Goal: Task Accomplishment & Management: Manage account settings

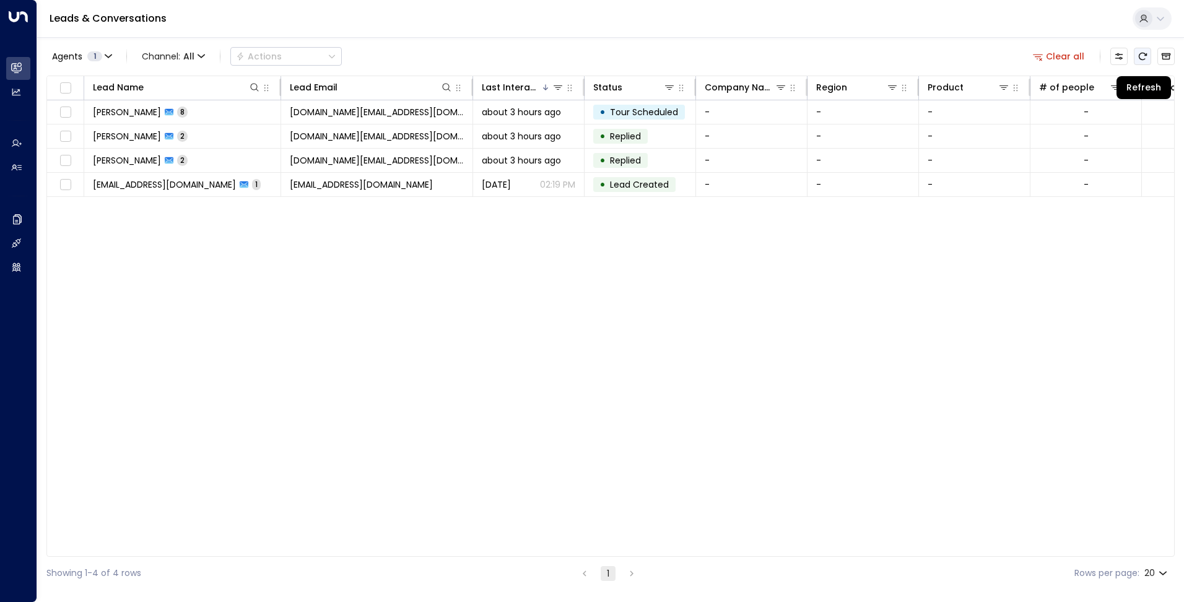
click at [1138, 62] on button "Refresh" at bounding box center [1141, 56] width 17 height 17
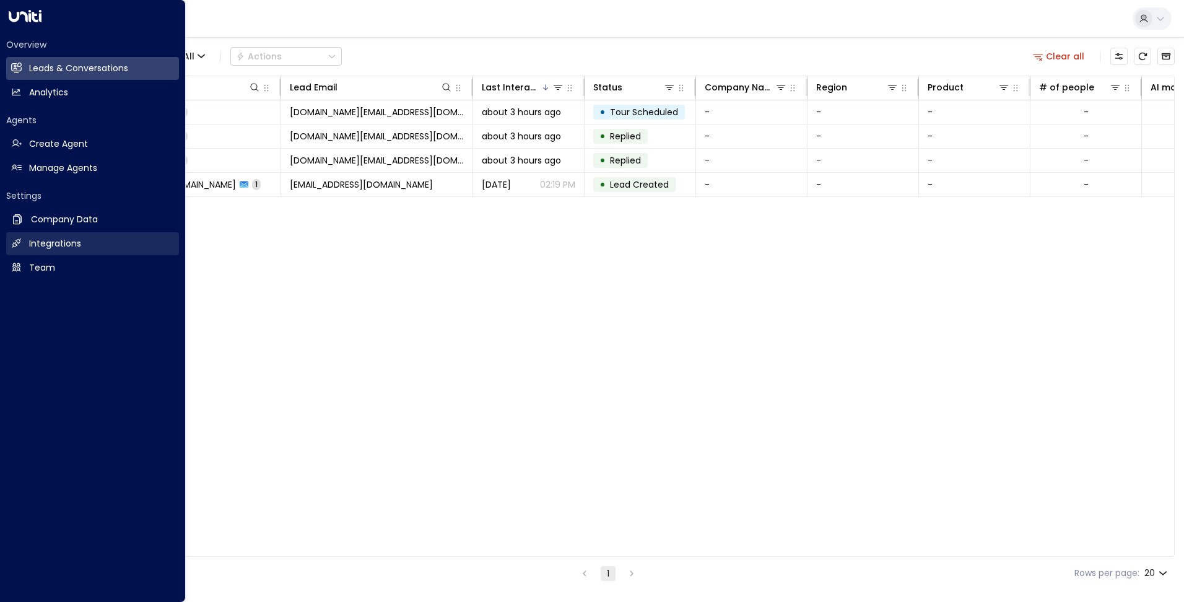
click at [24, 243] on link "Integrations Integrations" at bounding box center [92, 243] width 173 height 23
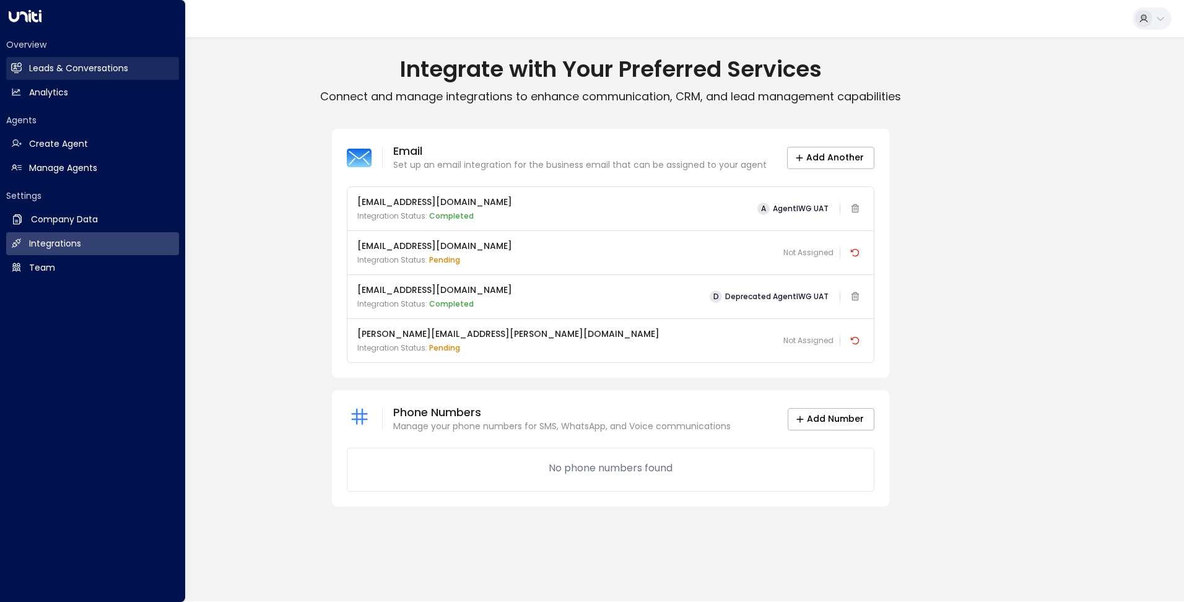
click at [106, 66] on h2 "Leads & Conversations" at bounding box center [78, 68] width 99 height 13
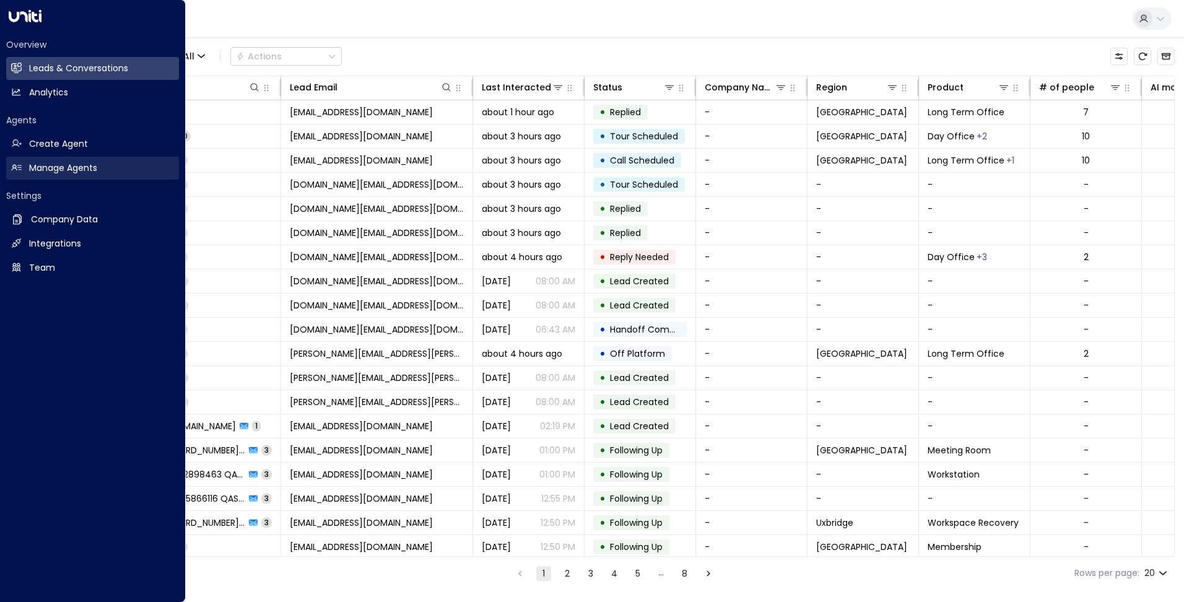
click at [44, 166] on h2 "Manage Agents" at bounding box center [63, 168] width 68 height 13
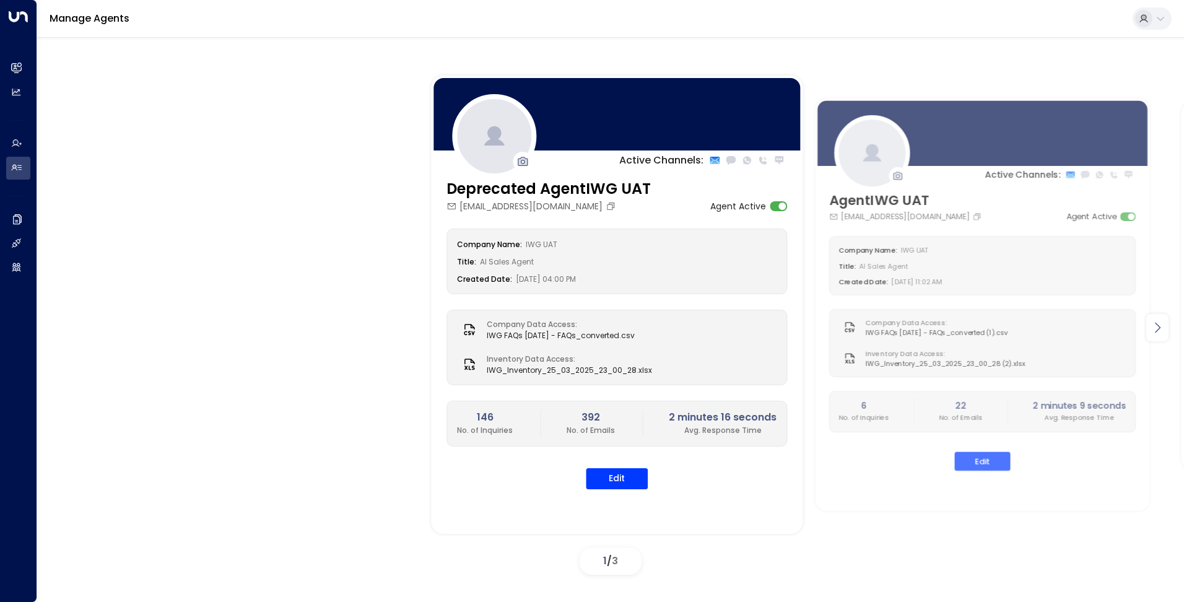
click at [1162, 333] on icon at bounding box center [1157, 327] width 15 height 15
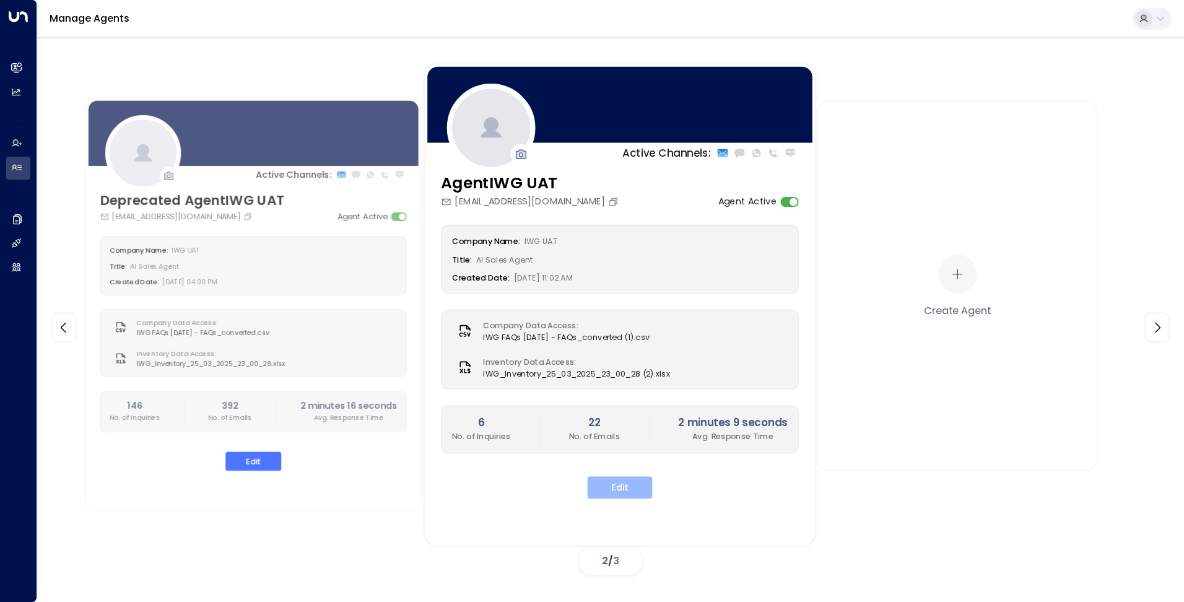
click at [630, 482] on button "Edit" at bounding box center [619, 487] width 65 height 22
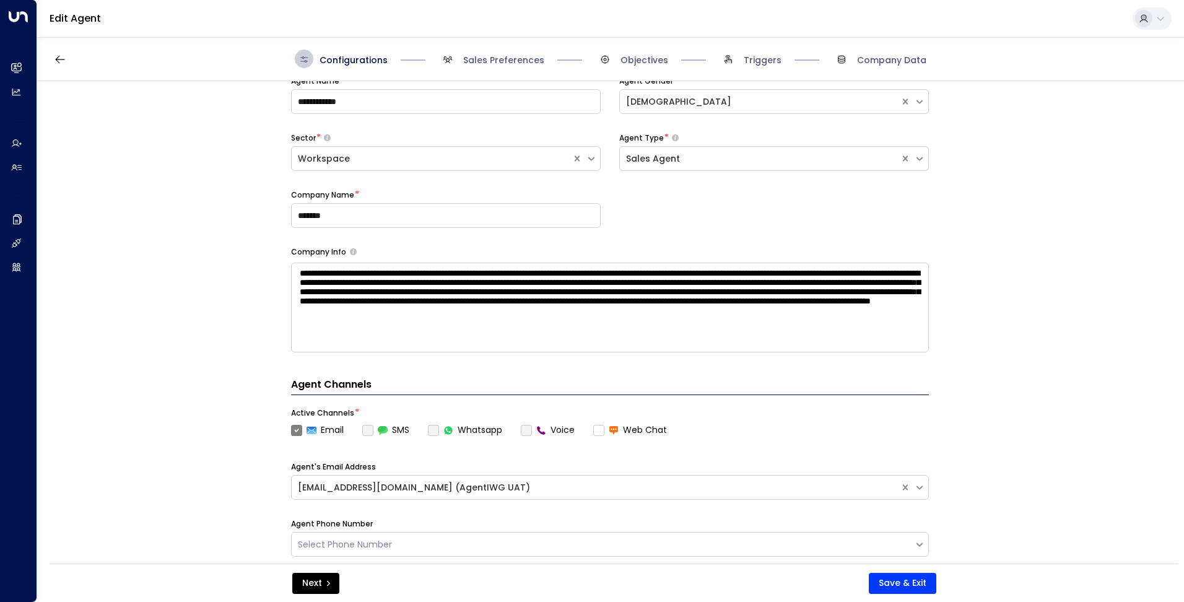
scroll to position [142, 0]
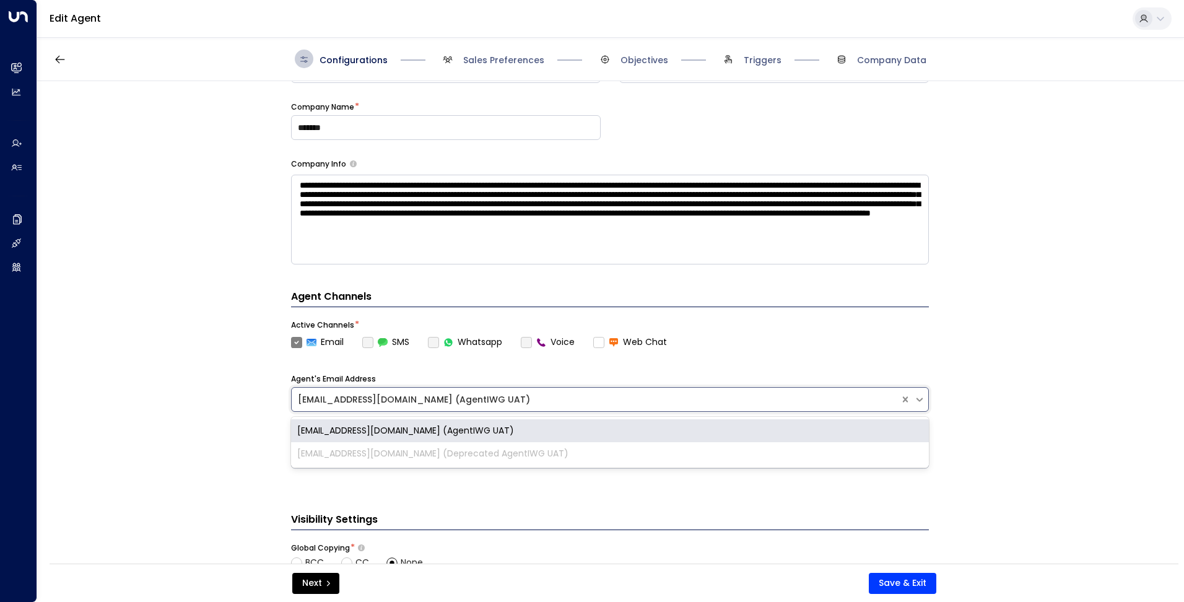
click at [529, 409] on div "[EMAIL_ADDRESS][DOMAIN_NAME] (AgentIWG UAT)" at bounding box center [610, 399] width 638 height 25
click at [954, 439] on div "**********" at bounding box center [609, 326] width 1145 height 490
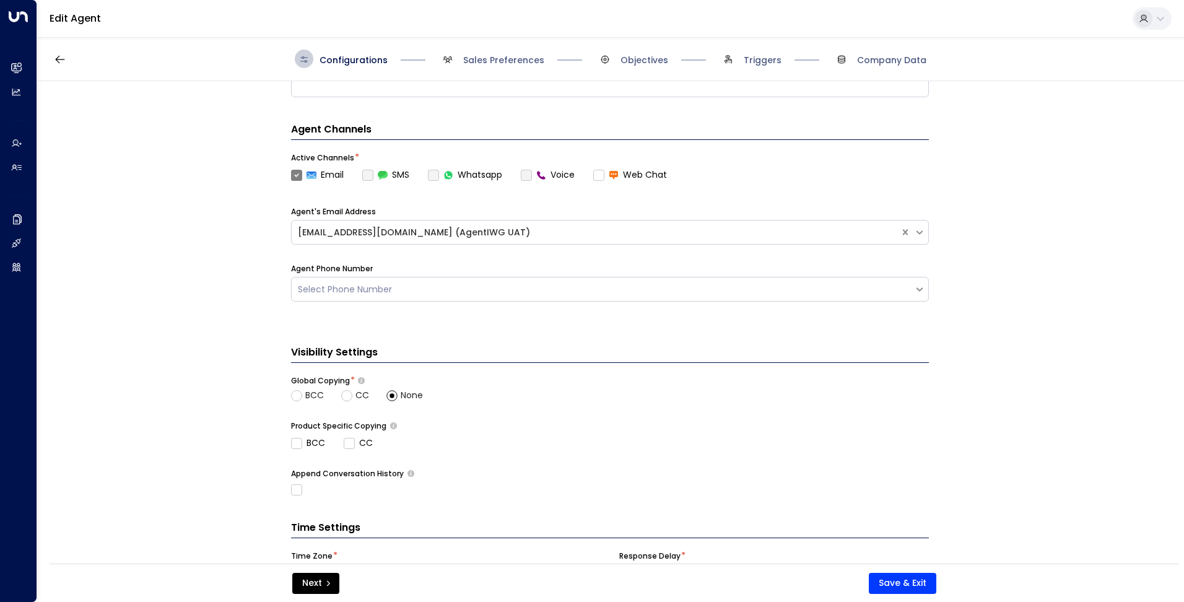
scroll to position [389, 0]
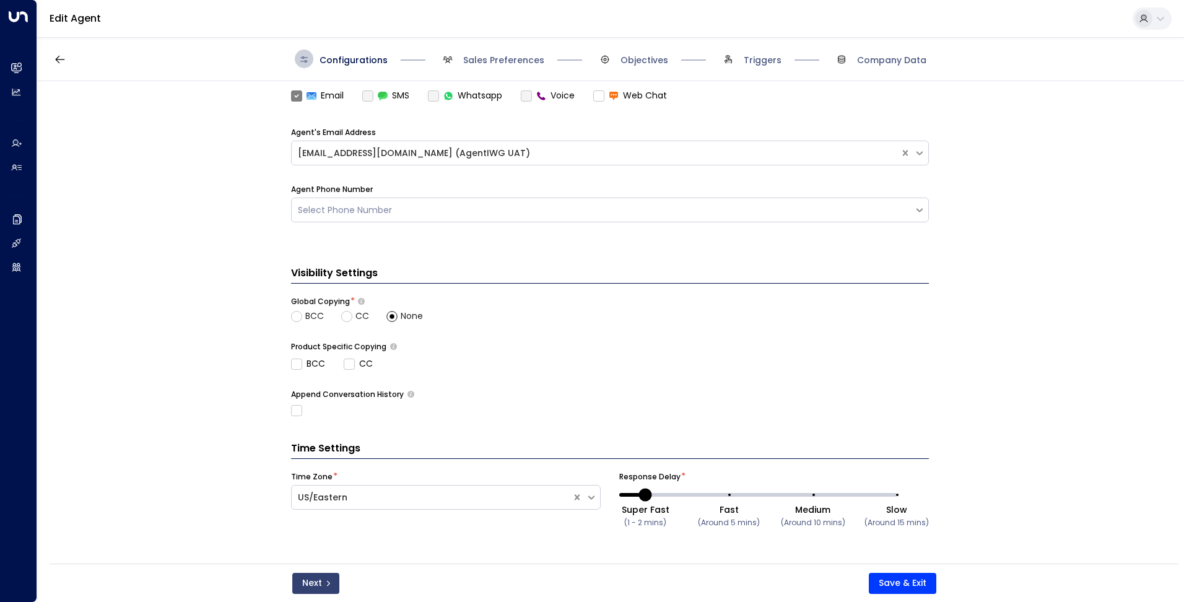
click at [317, 579] on button "Next" at bounding box center [315, 583] width 47 height 21
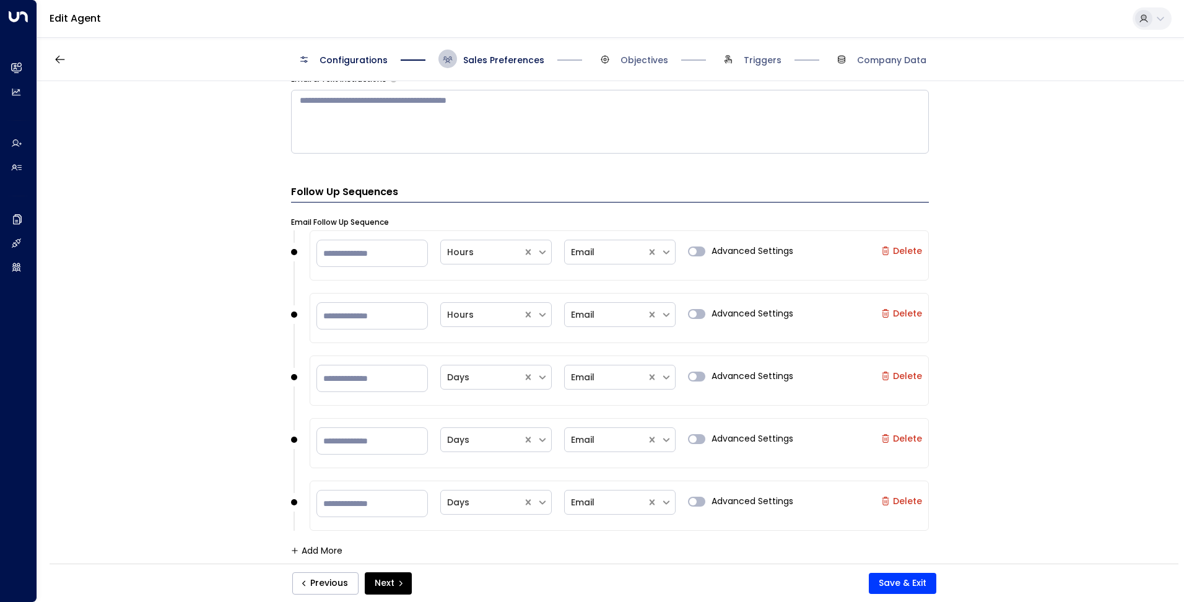
scroll to position [857, 0]
click at [371, 575] on button "Next" at bounding box center [388, 583] width 47 height 22
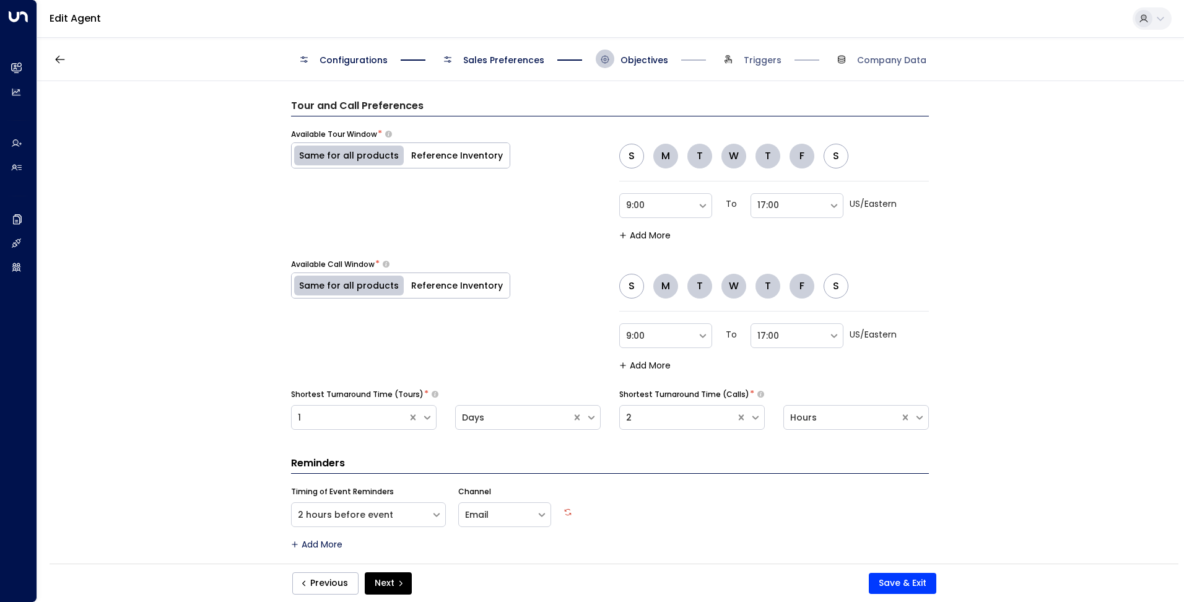
scroll to position [795, 0]
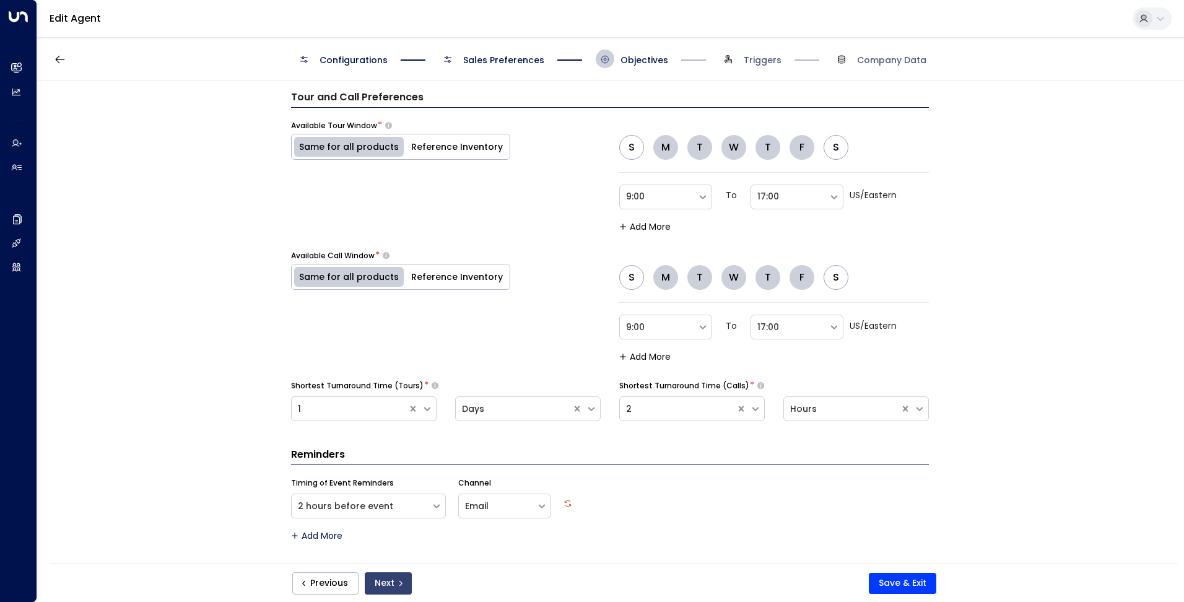
click at [384, 588] on button "Next" at bounding box center [388, 583] width 47 height 22
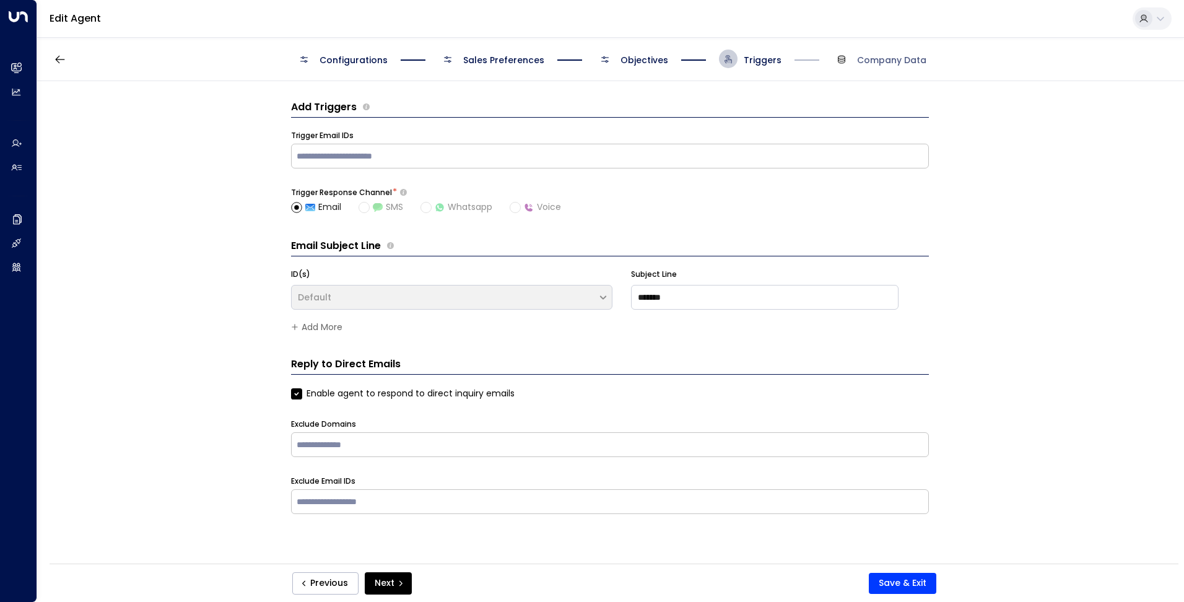
scroll to position [0, 0]
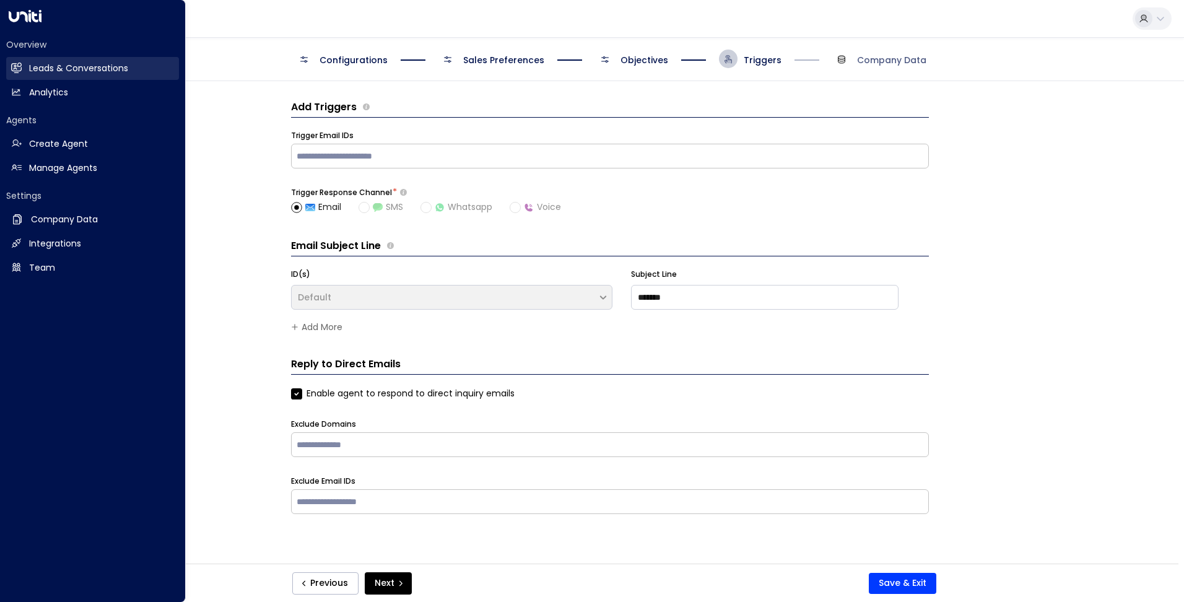
click at [82, 65] on h2 "Leads & Conversations" at bounding box center [78, 68] width 99 height 13
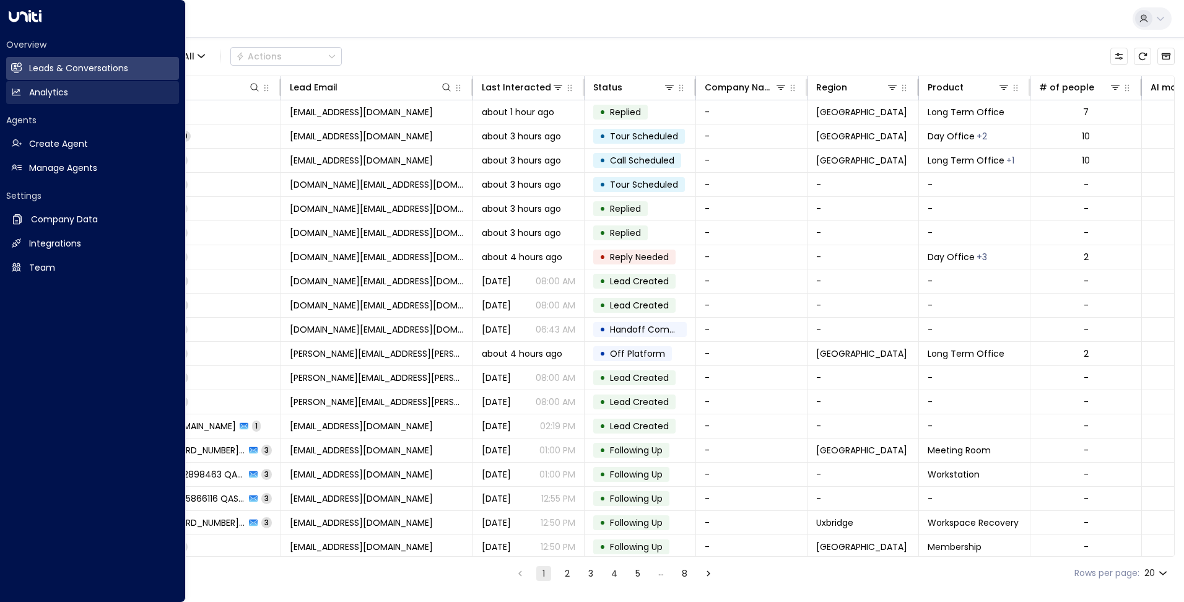
click at [85, 97] on link "Analytics Analytics" at bounding box center [92, 92] width 173 height 23
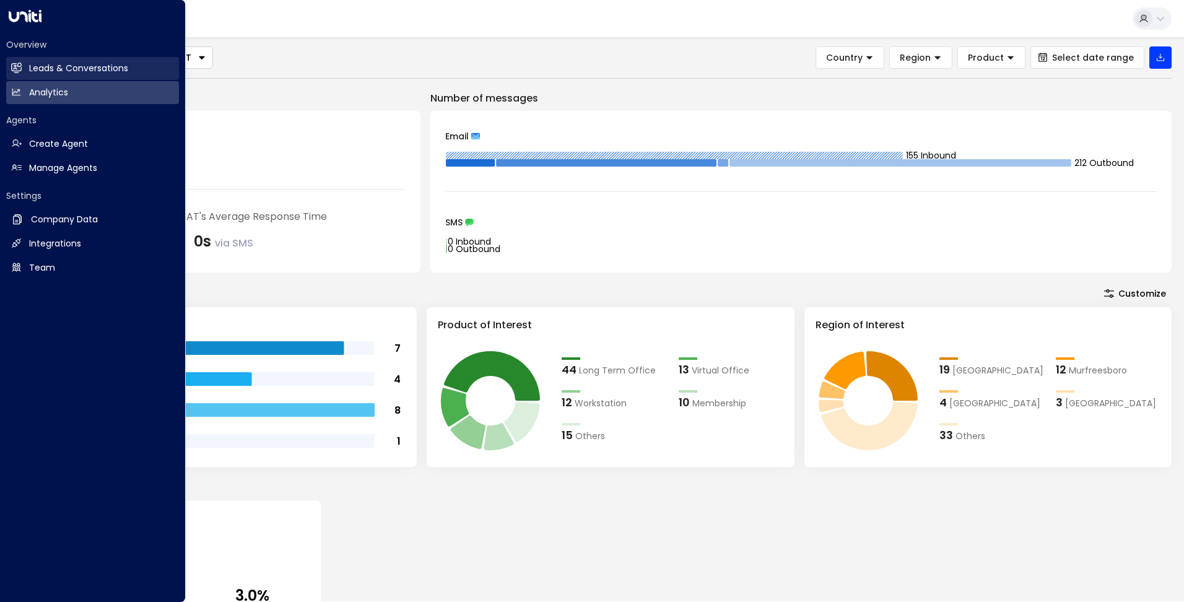
click at [18, 70] on icon at bounding box center [17, 67] width 10 height 7
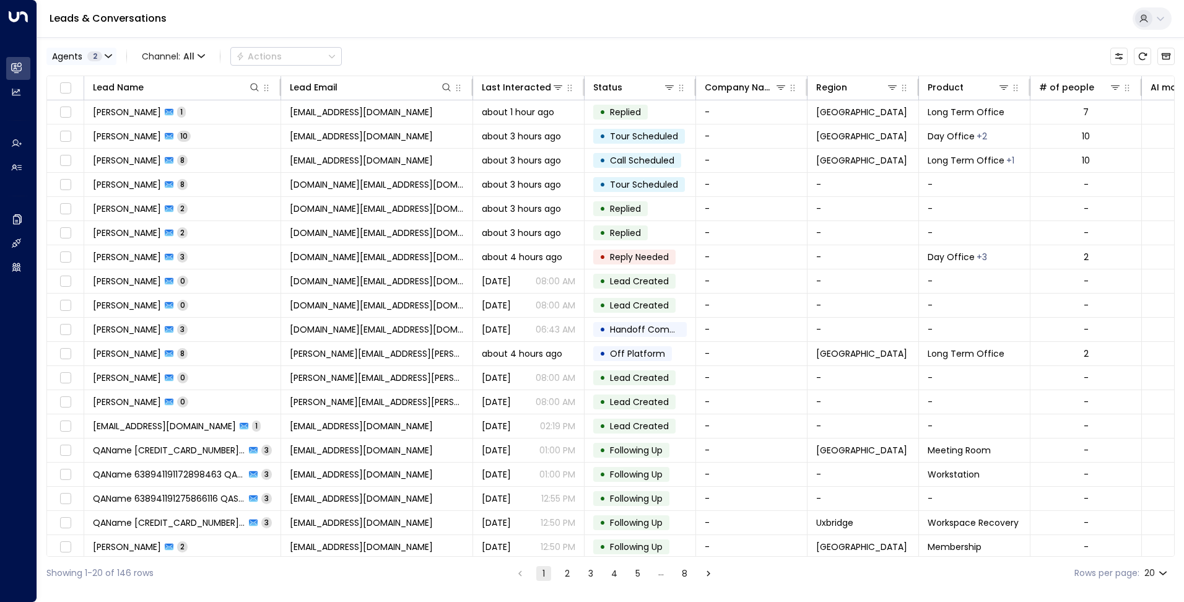
click at [92, 58] on span "2" at bounding box center [94, 56] width 15 height 10
click at [114, 85] on div "Deprecated AgentIWG UAT" at bounding box center [125, 80] width 117 height 13
click at [206, 128] on button "Apply" at bounding box center [210, 131] width 36 height 17
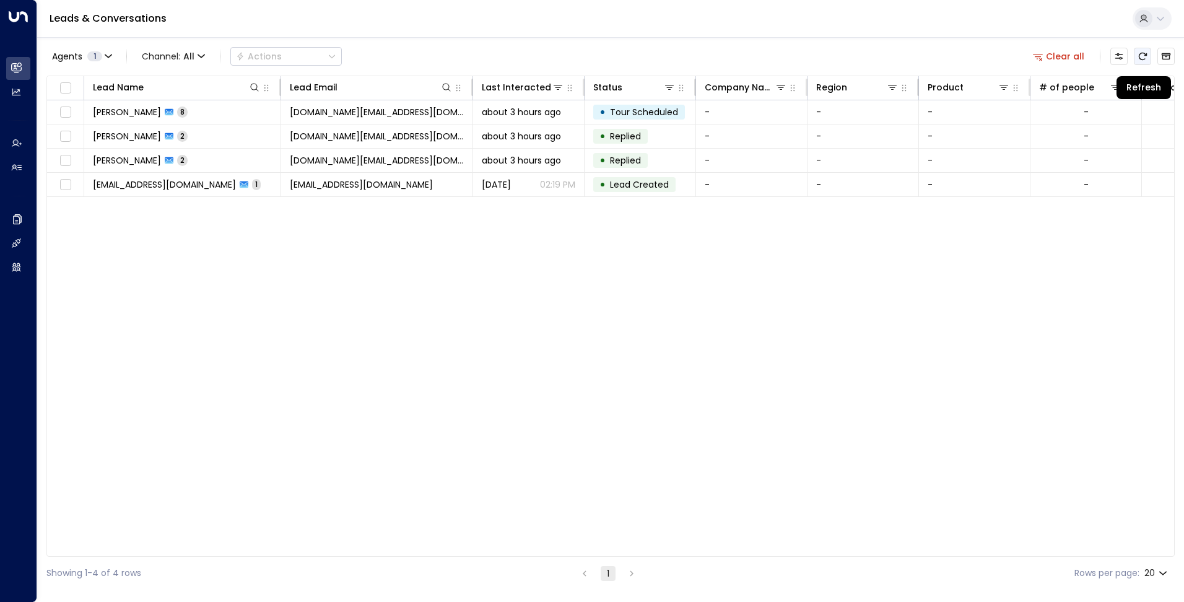
click at [1148, 56] on button "Refresh" at bounding box center [1141, 56] width 17 height 17
click at [1143, 58] on icon "Refresh" at bounding box center [1142, 56] width 10 height 10
click at [1137, 50] on button "Refresh" at bounding box center [1141, 56] width 17 height 17
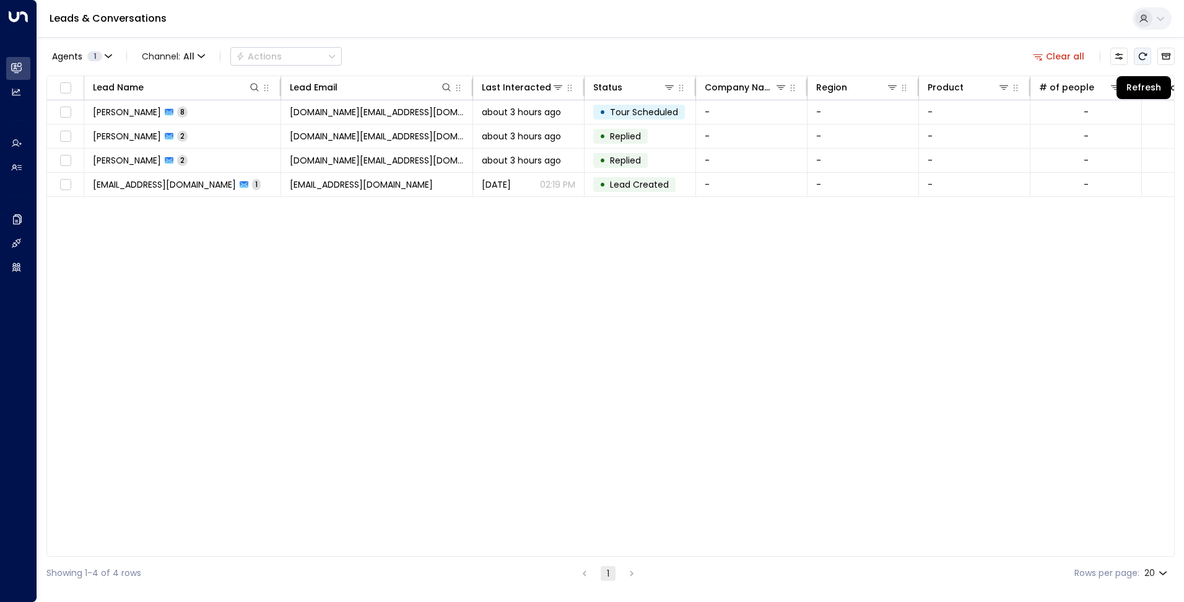
click at [1137, 50] on button "Refresh" at bounding box center [1141, 56] width 17 height 17
click at [1136, 53] on button "Refresh" at bounding box center [1141, 56] width 17 height 17
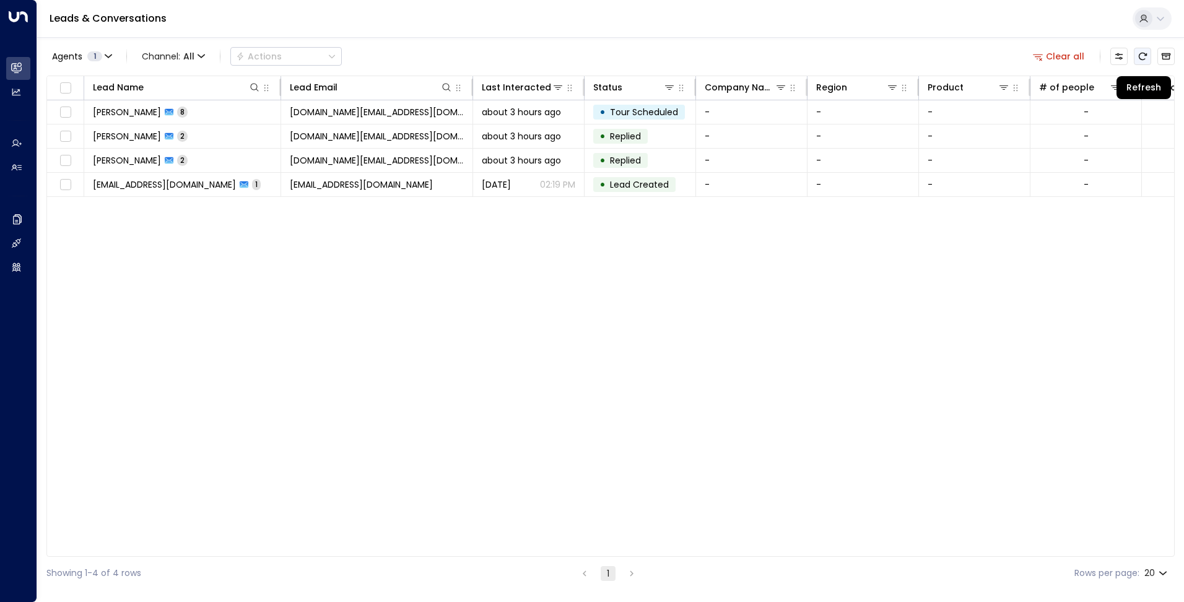
click at [1136, 53] on button "Refresh" at bounding box center [1141, 56] width 17 height 17
click at [1141, 53] on icon "Refresh" at bounding box center [1142, 56] width 10 height 10
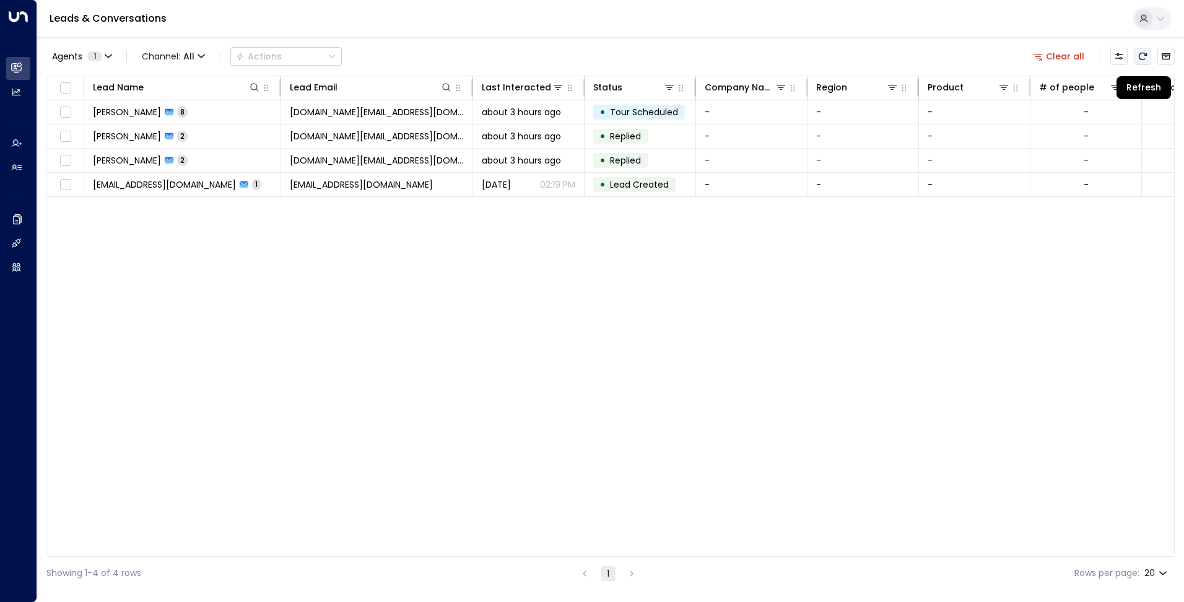
click at [1141, 53] on icon "Refresh" at bounding box center [1142, 56] width 10 height 10
click at [112, 58] on button "Agents 1" at bounding box center [81, 56] width 70 height 17
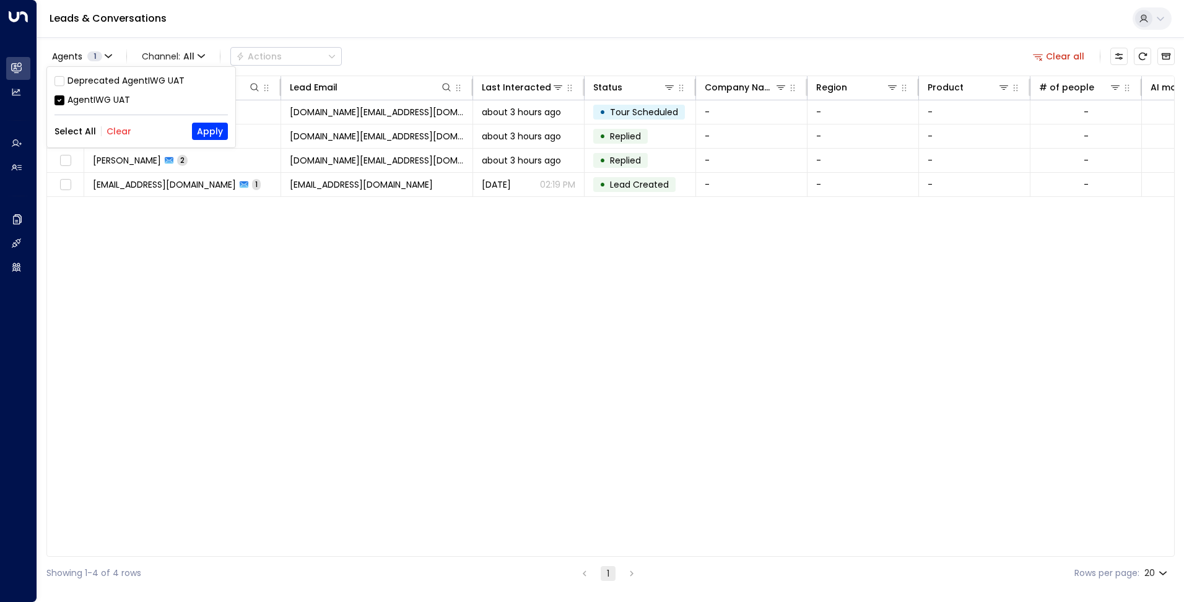
click at [119, 80] on div "Deprecated AgentIWG UAT" at bounding box center [125, 80] width 117 height 13
click at [212, 130] on button "Apply" at bounding box center [210, 131] width 36 height 17
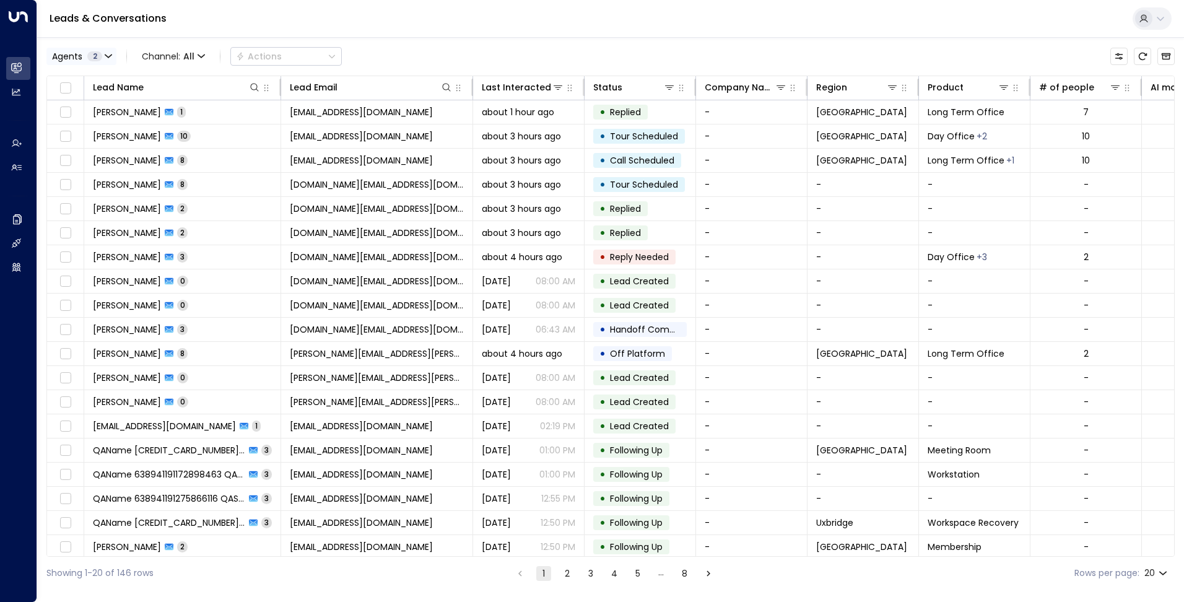
click at [103, 50] on button "Agents 2" at bounding box center [81, 56] width 70 height 17
click at [97, 78] on div "Deprecated AgentIWG UAT" at bounding box center [125, 80] width 117 height 13
click at [214, 132] on button "Apply" at bounding box center [210, 131] width 36 height 17
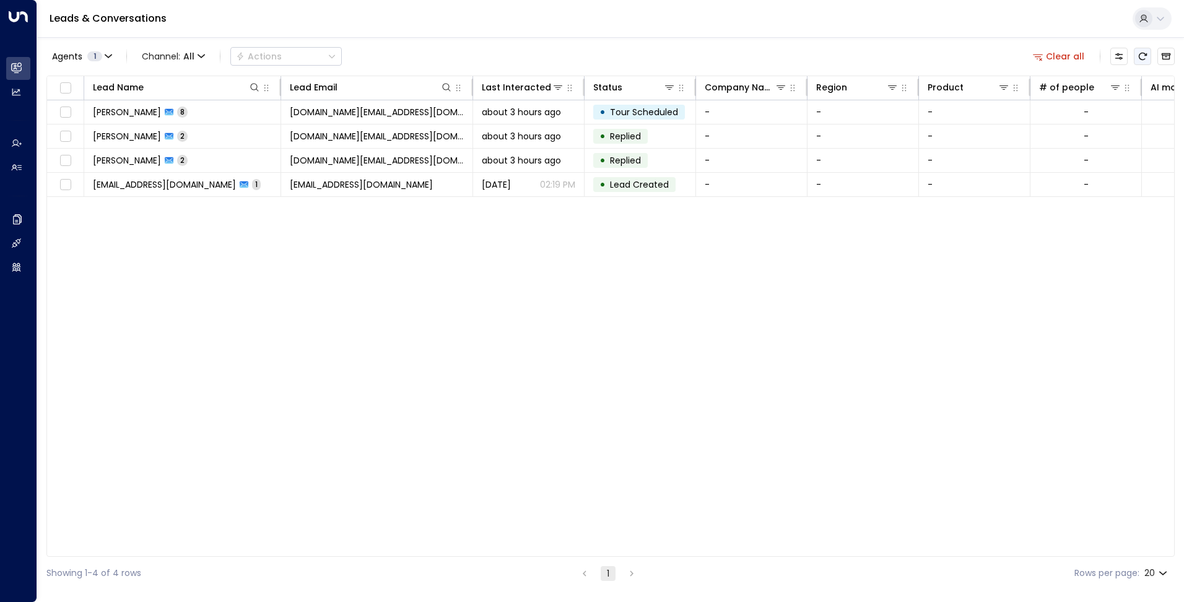
click at [1147, 61] on button "Refresh" at bounding box center [1141, 56] width 17 height 17
click at [1148, 66] on div "Clear all" at bounding box center [1101, 56] width 147 height 25
click at [1146, 63] on button "Refresh" at bounding box center [1141, 56] width 17 height 17
click at [1143, 55] on icon "Refresh" at bounding box center [1142, 56] width 10 height 10
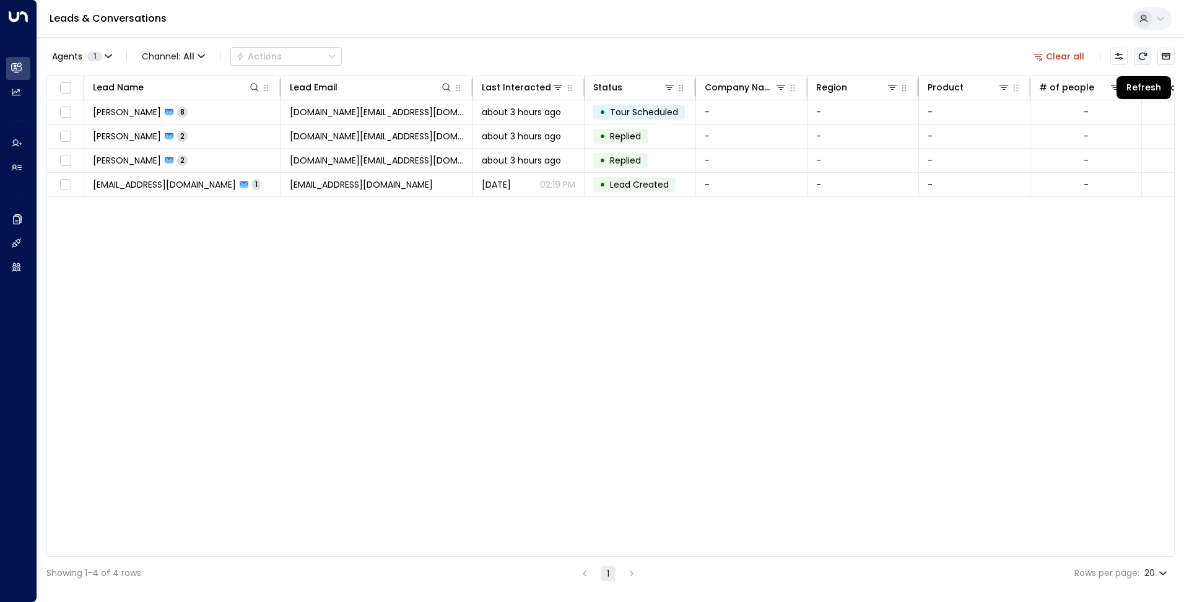
click at [1148, 58] on button "Refresh" at bounding box center [1141, 56] width 17 height 17
click at [1146, 54] on icon "Refresh" at bounding box center [1142, 56] width 8 height 7
click at [1145, 53] on icon "Refresh" at bounding box center [1142, 56] width 10 height 10
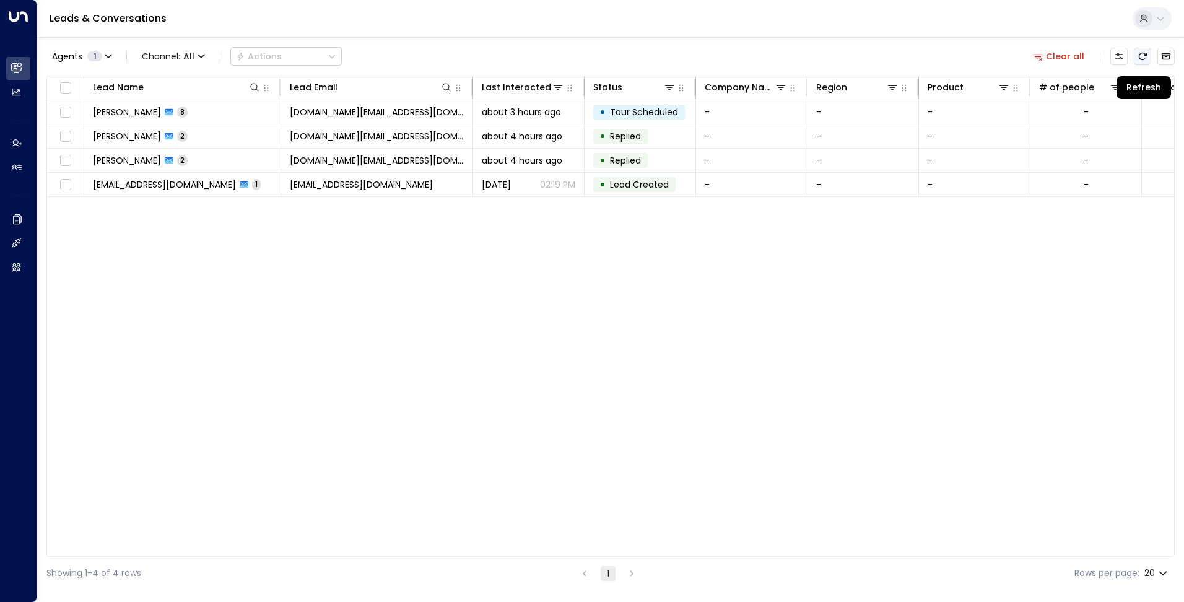
drag, startPoint x: 1149, startPoint y: 57, endPoint x: 1123, endPoint y: 71, distance: 29.4
click at [1149, 57] on button "Refresh" at bounding box center [1141, 56] width 17 height 17
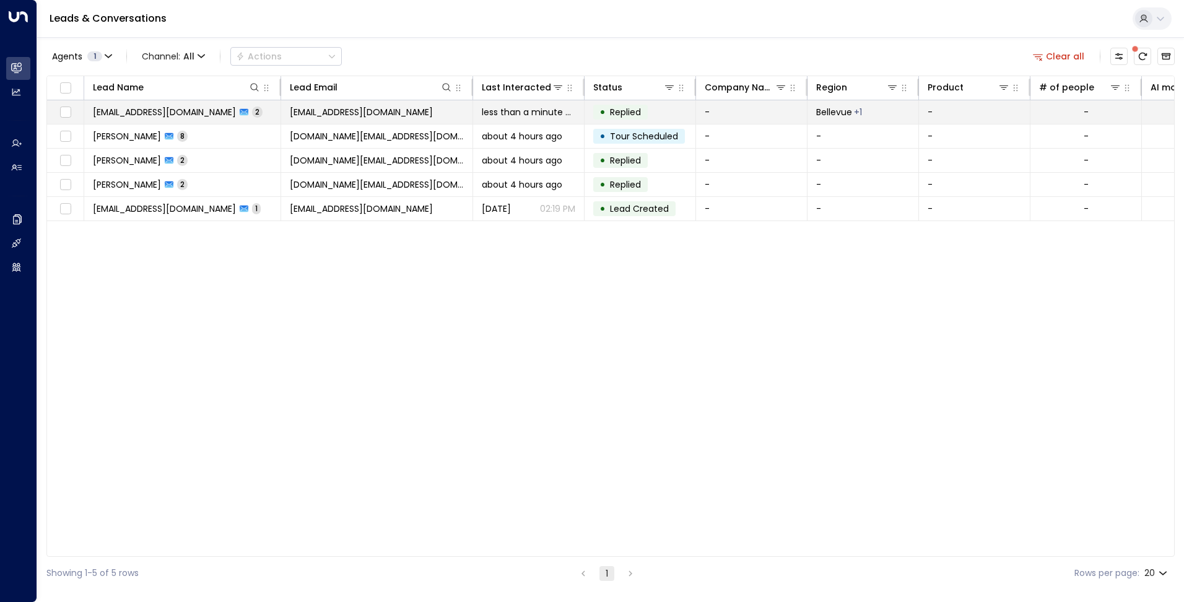
click at [404, 108] on td "testing.regus@yahoo.com" at bounding box center [377, 112] width 192 height 24
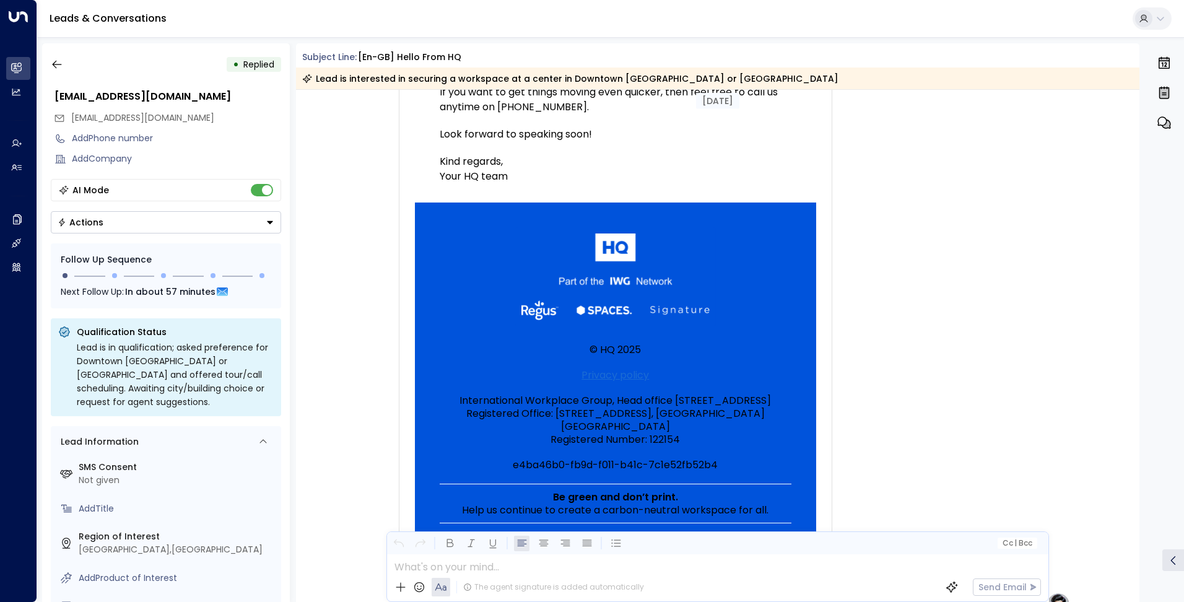
scroll to position [262, 0]
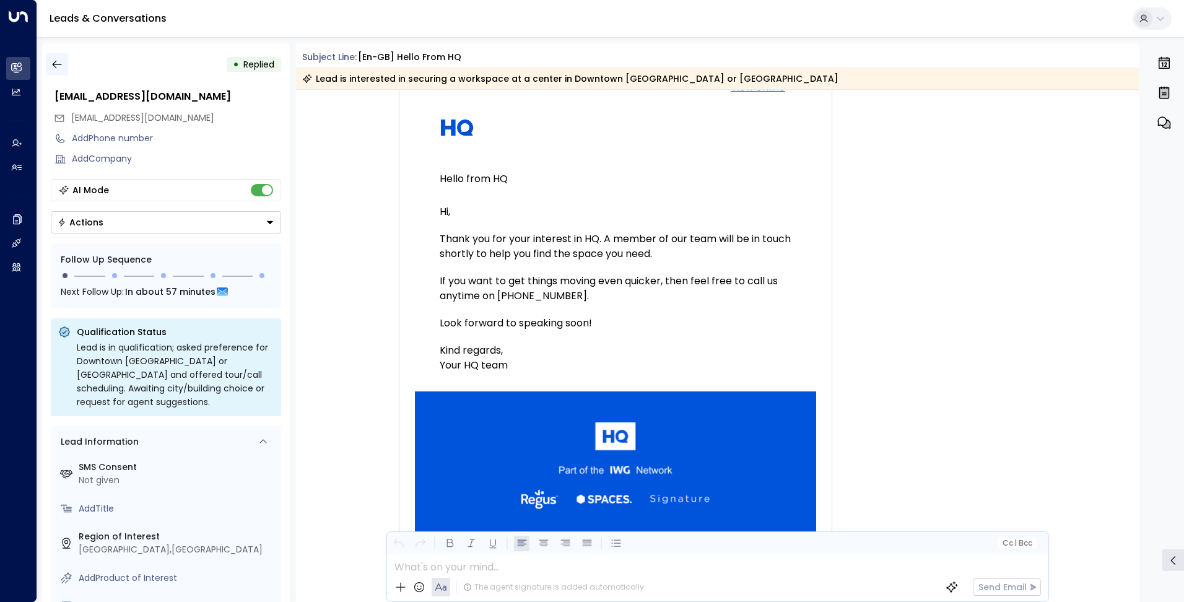
click at [59, 62] on icon "button" at bounding box center [57, 64] width 12 height 12
